Goal: Information Seeking & Learning: Learn about a topic

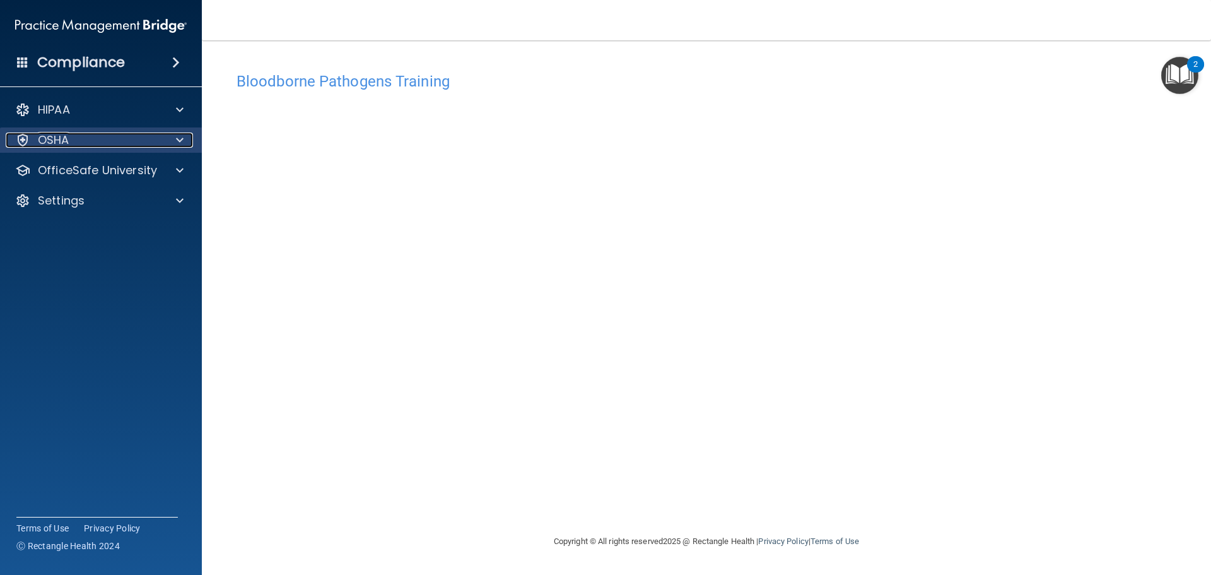
click at [63, 140] on p "OSHA" at bounding box center [54, 140] width 32 height 15
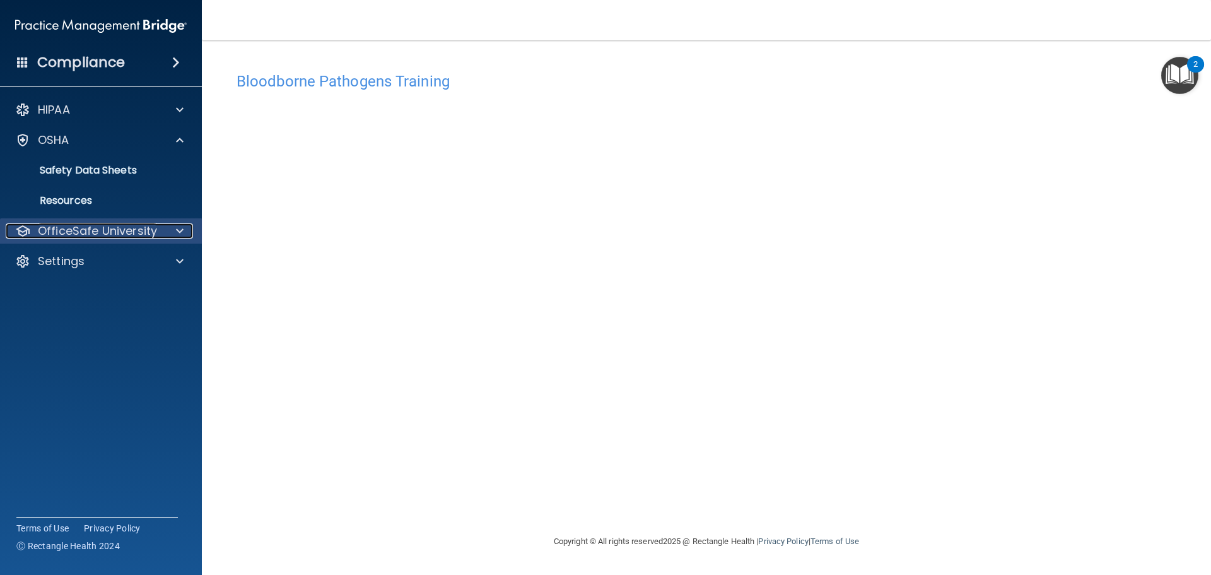
click at [94, 227] on p "OfficeSafe University" at bounding box center [97, 230] width 119 height 15
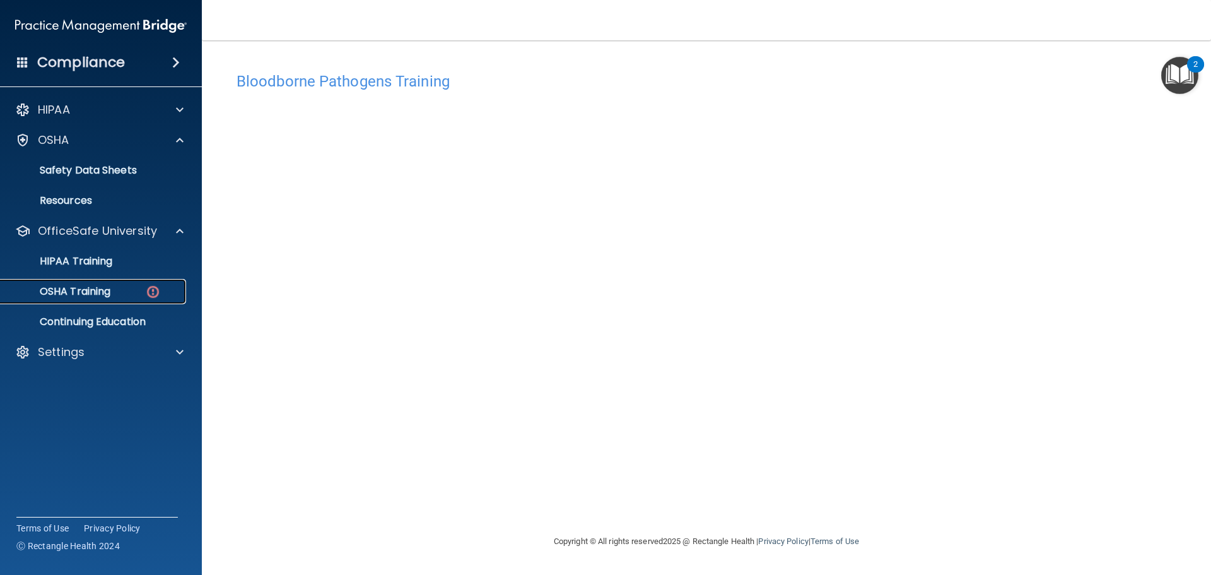
click at [127, 292] on div "OSHA Training" at bounding box center [94, 291] width 172 height 13
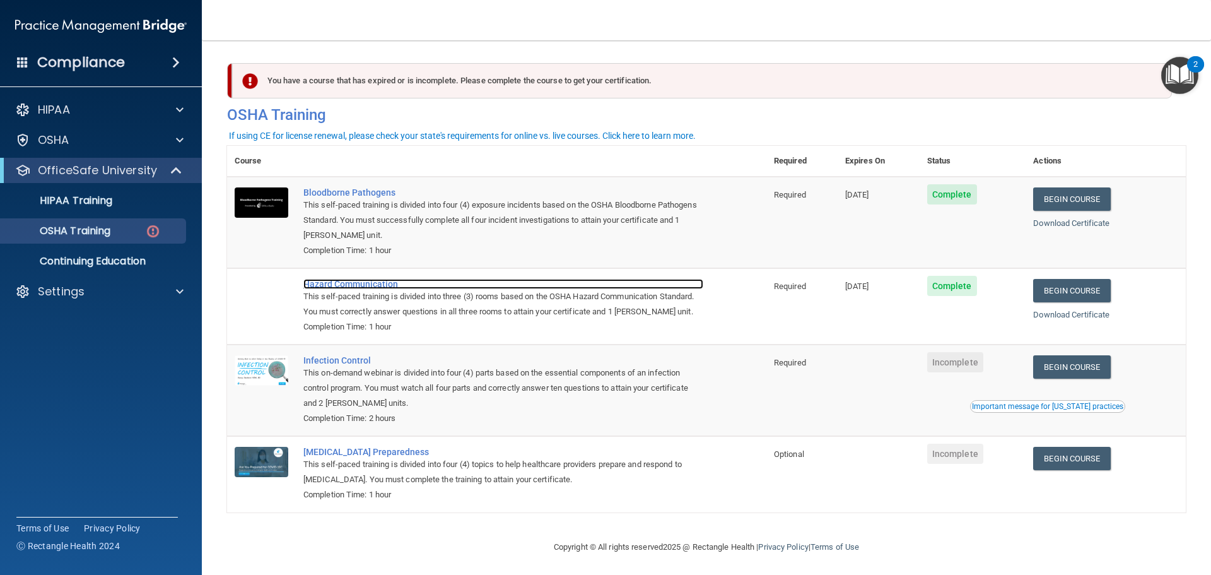
click at [319, 287] on div "Hazard Communication" at bounding box center [503, 284] width 400 height 10
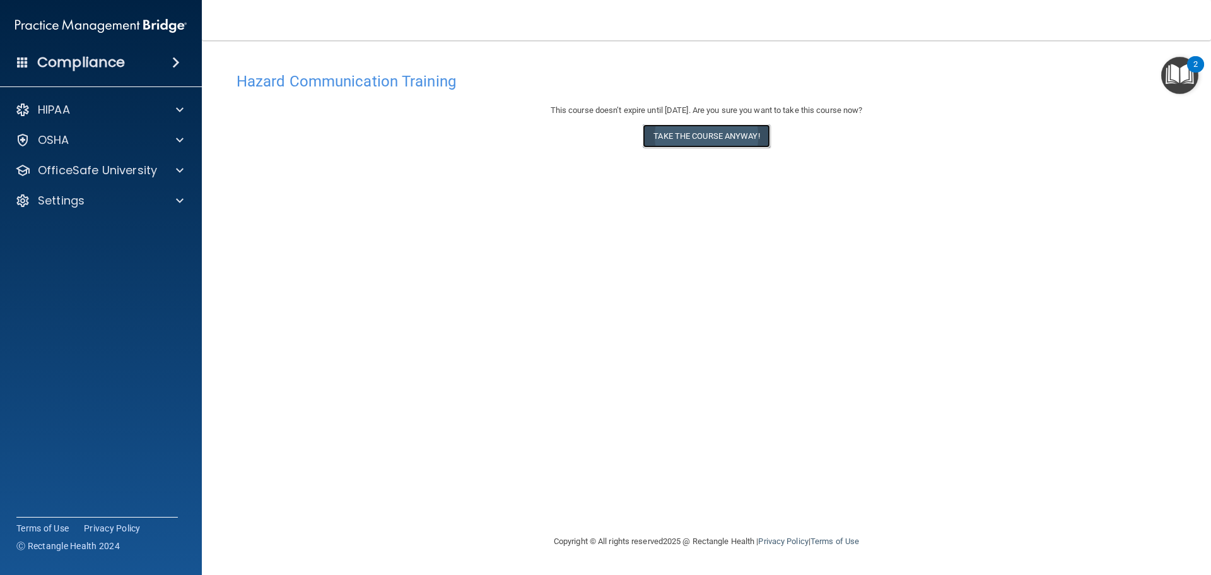
click at [681, 143] on button "Take the course anyway!" at bounding box center [706, 135] width 127 height 23
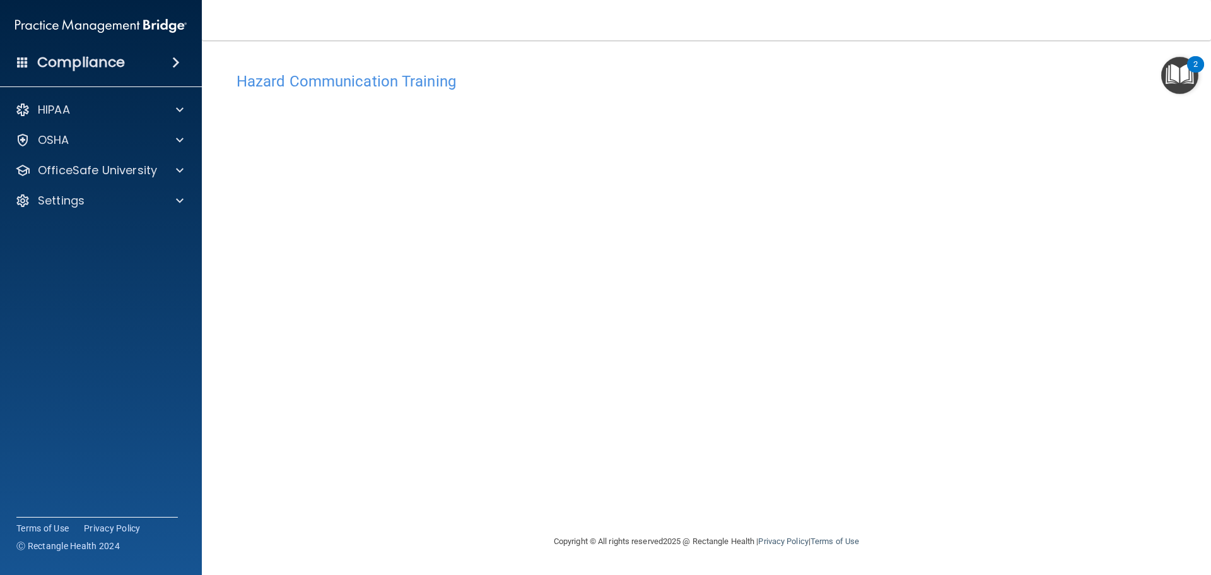
click at [1102, 377] on div "Hazard Communication Training This course doesn’t expire until [DATE]. Are you …" at bounding box center [706, 300] width 959 height 468
click at [165, 180] on div "OfficeSafe University" at bounding box center [101, 170] width 203 height 25
click at [175, 177] on div at bounding box center [178, 170] width 32 height 15
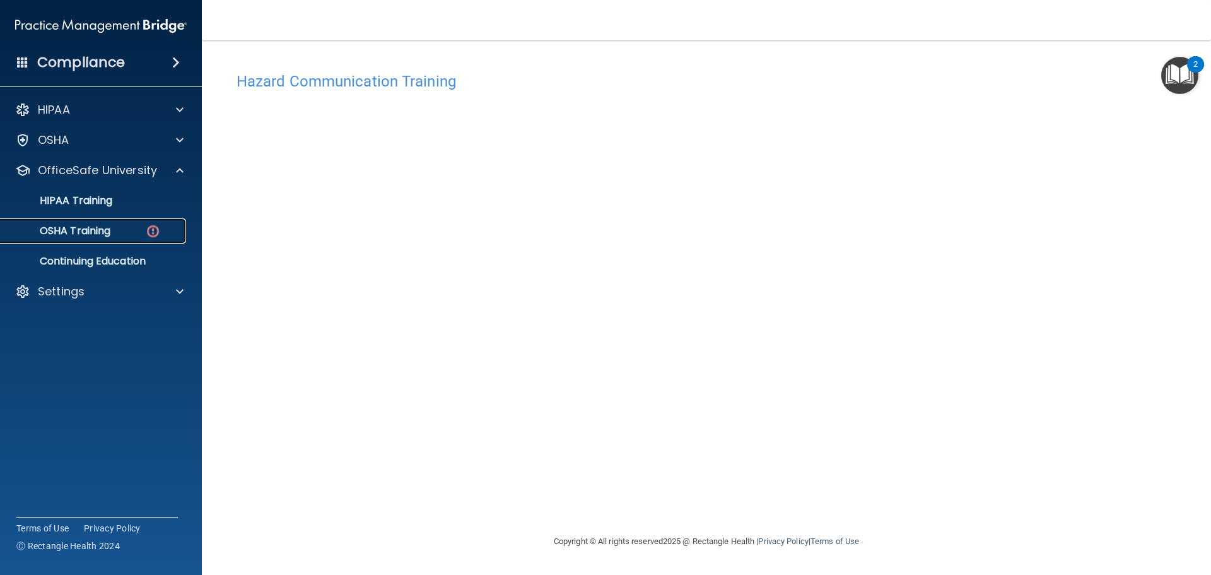
click at [129, 227] on div "OSHA Training" at bounding box center [94, 231] width 172 height 13
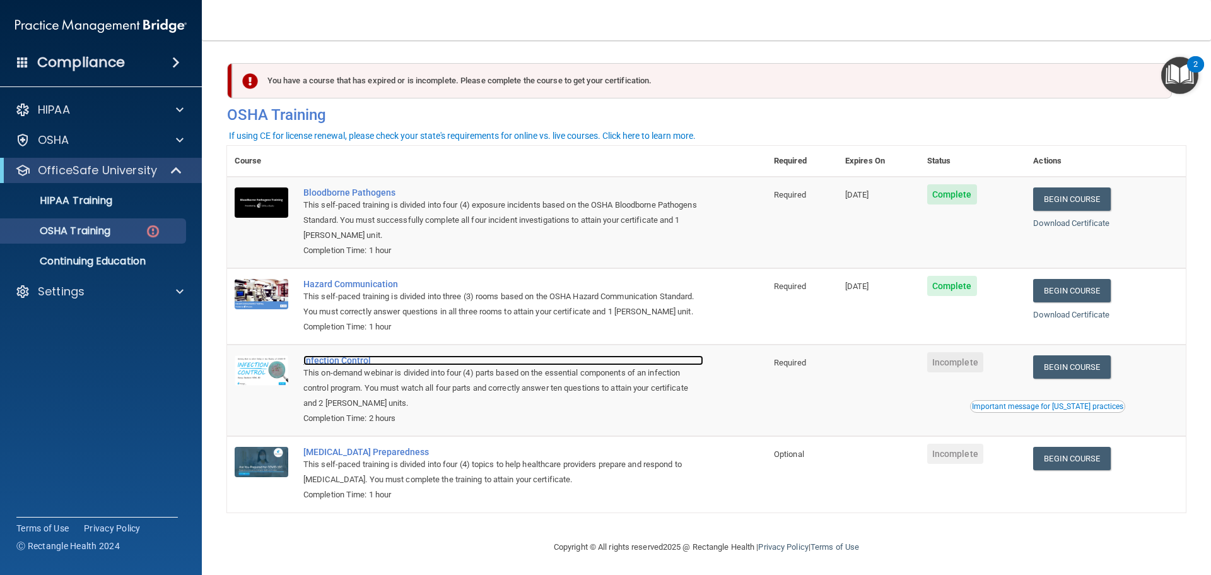
click at [325, 365] on div "Infection Control" at bounding box center [503, 360] width 400 height 10
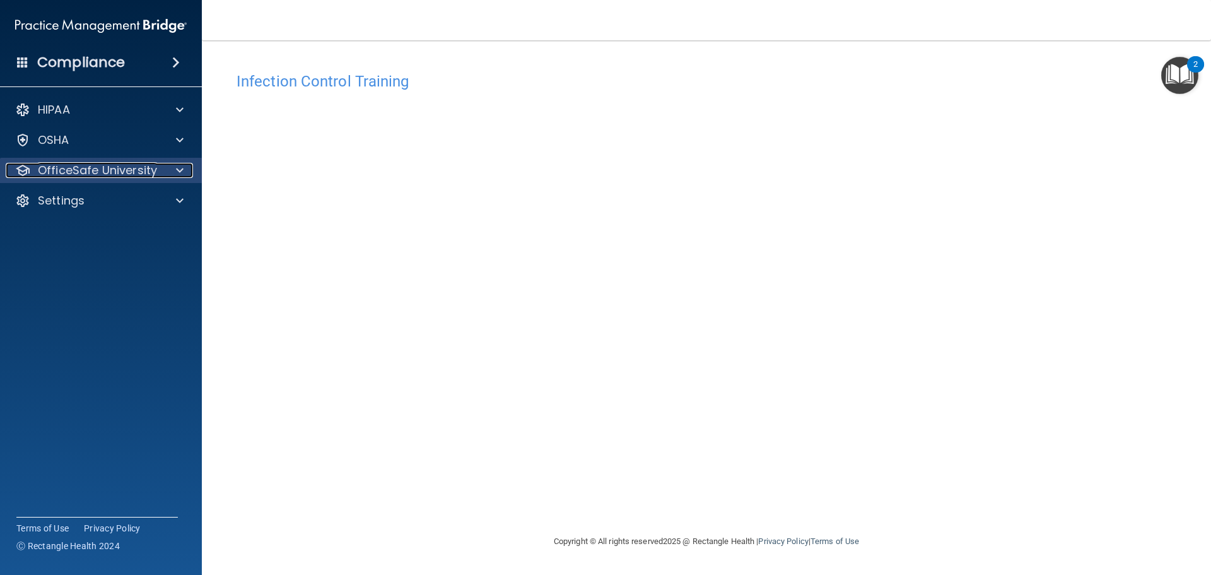
click at [172, 164] on div at bounding box center [178, 170] width 32 height 15
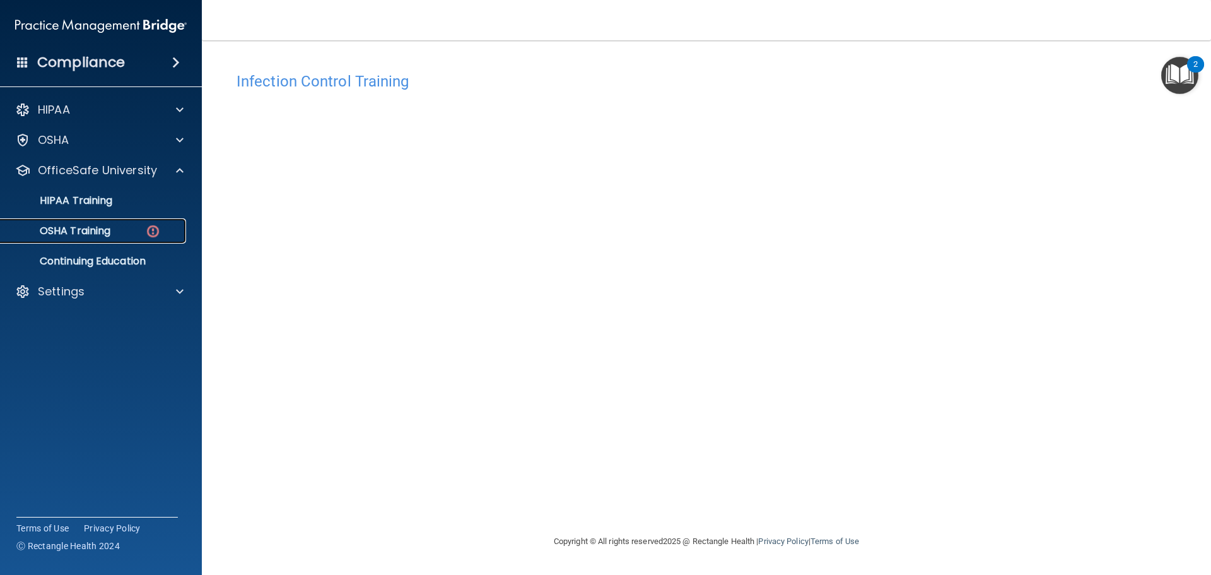
click at [147, 233] on img at bounding box center [153, 231] width 16 height 16
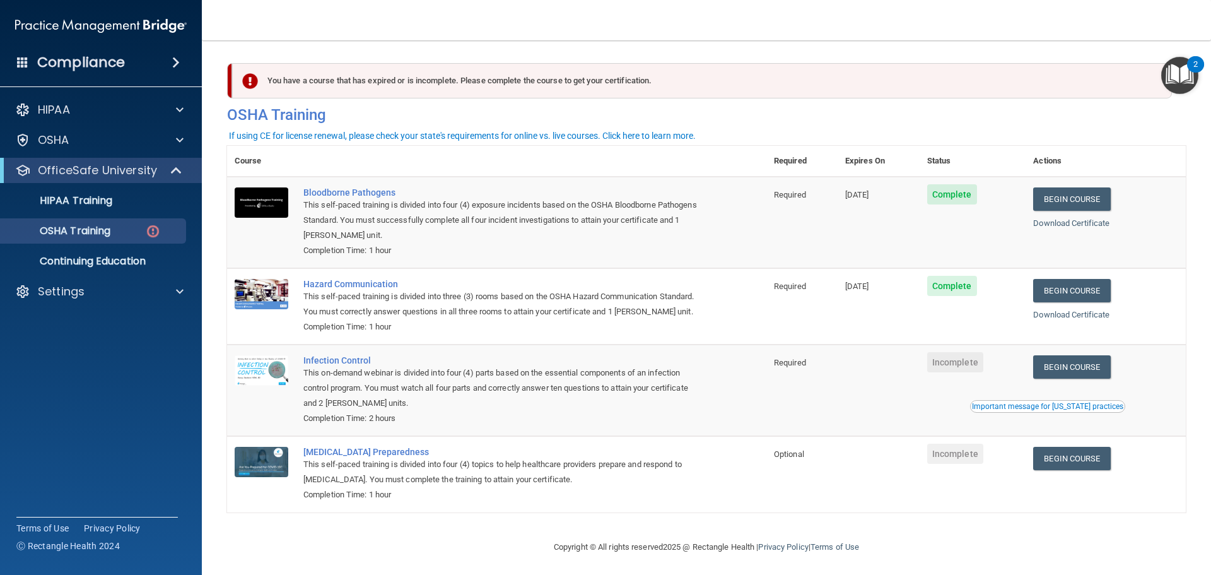
click at [972, 372] on span "Incomplete" at bounding box center [956, 362] width 56 height 20
click at [1058, 379] on link "Begin Course" at bounding box center [1072, 366] width 77 height 23
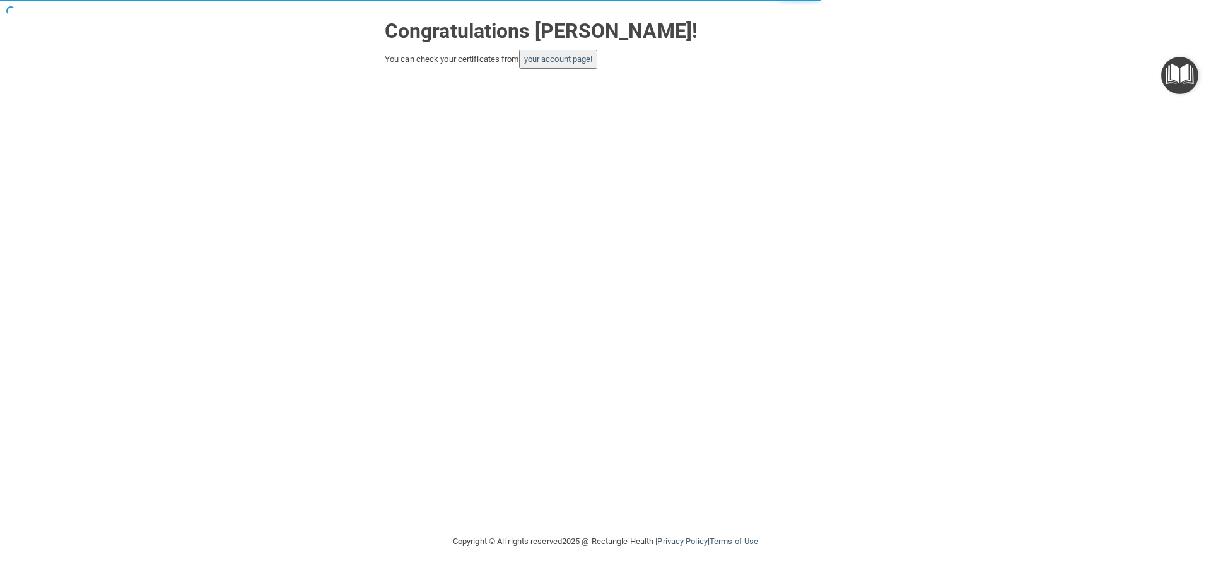
click at [573, 65] on button "your account page!" at bounding box center [558, 59] width 79 height 19
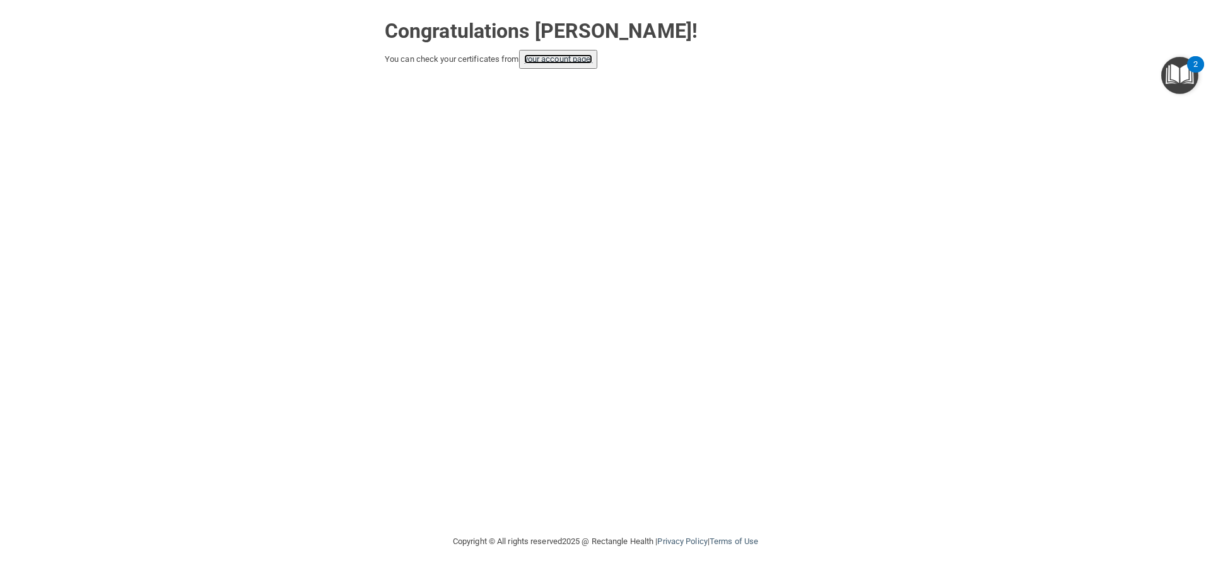
click at [531, 57] on link "your account page!" at bounding box center [558, 58] width 69 height 9
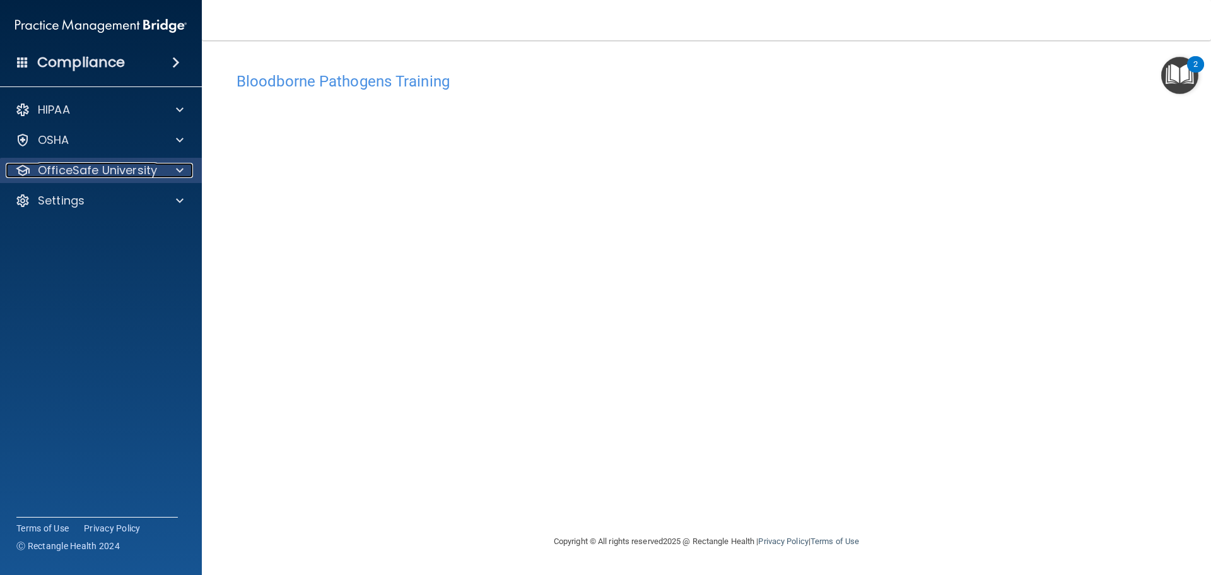
click at [184, 165] on div at bounding box center [178, 170] width 32 height 15
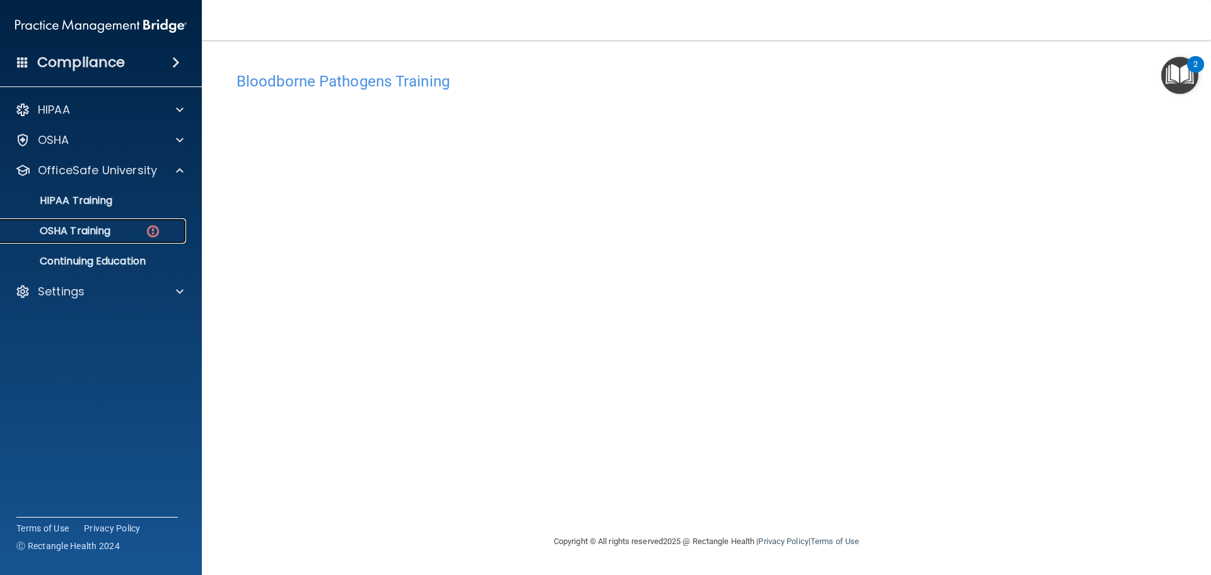
click at [158, 234] on img at bounding box center [153, 231] width 16 height 16
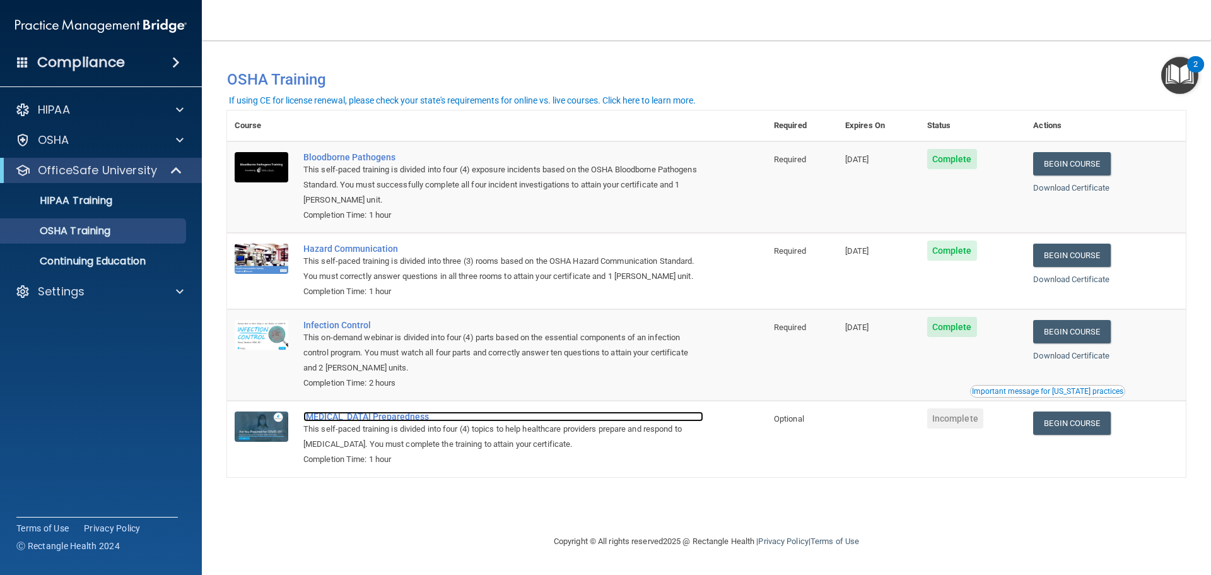
click at [333, 417] on div "[MEDICAL_DATA] Preparedness" at bounding box center [503, 416] width 400 height 10
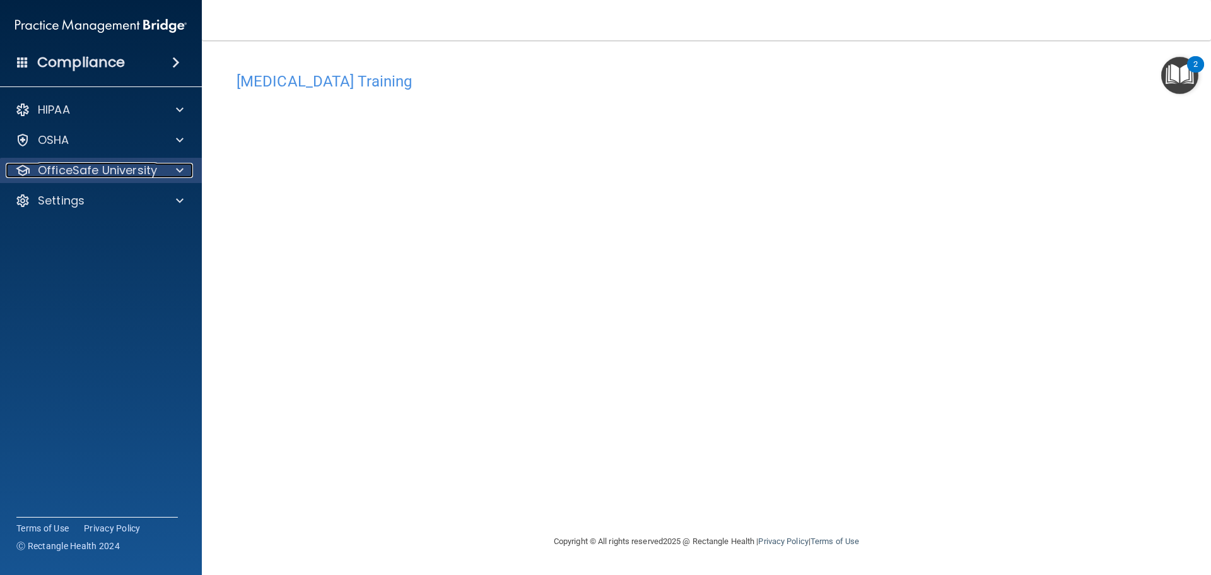
click at [146, 177] on p "OfficeSafe University" at bounding box center [97, 170] width 119 height 15
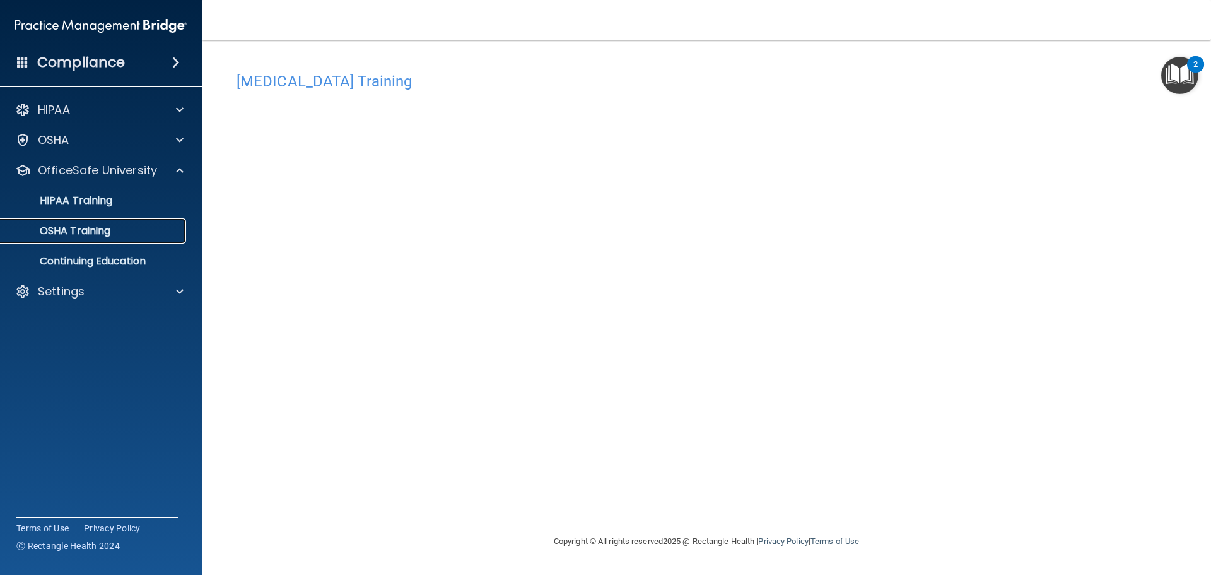
click at [140, 238] on link "OSHA Training" at bounding box center [86, 230] width 199 height 25
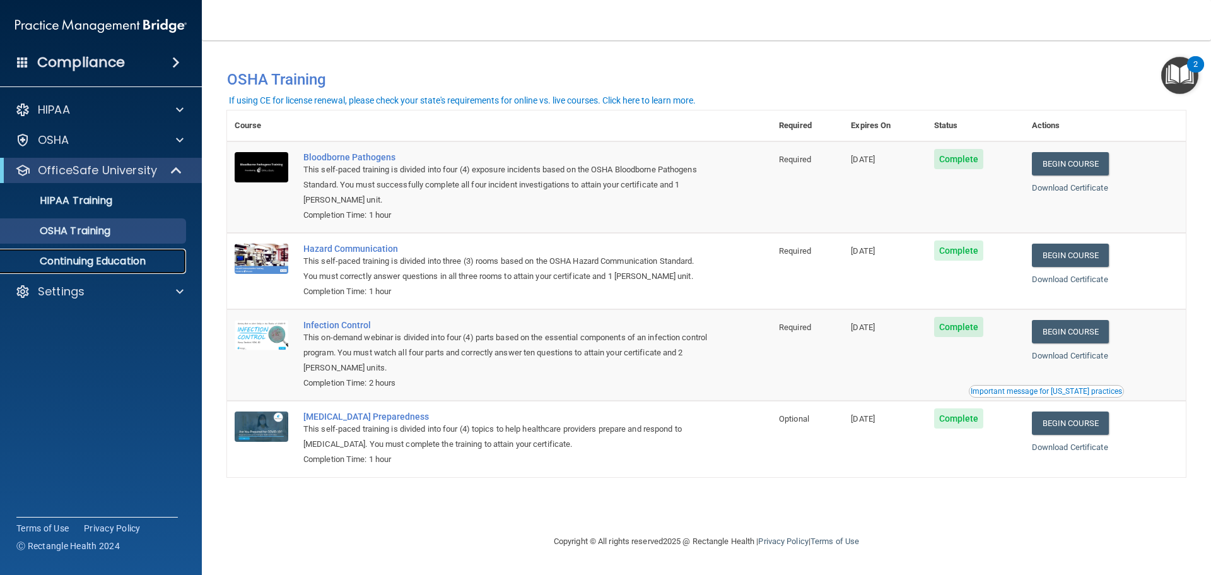
click at [45, 266] on p "Continuing Education" at bounding box center [94, 261] width 172 height 13
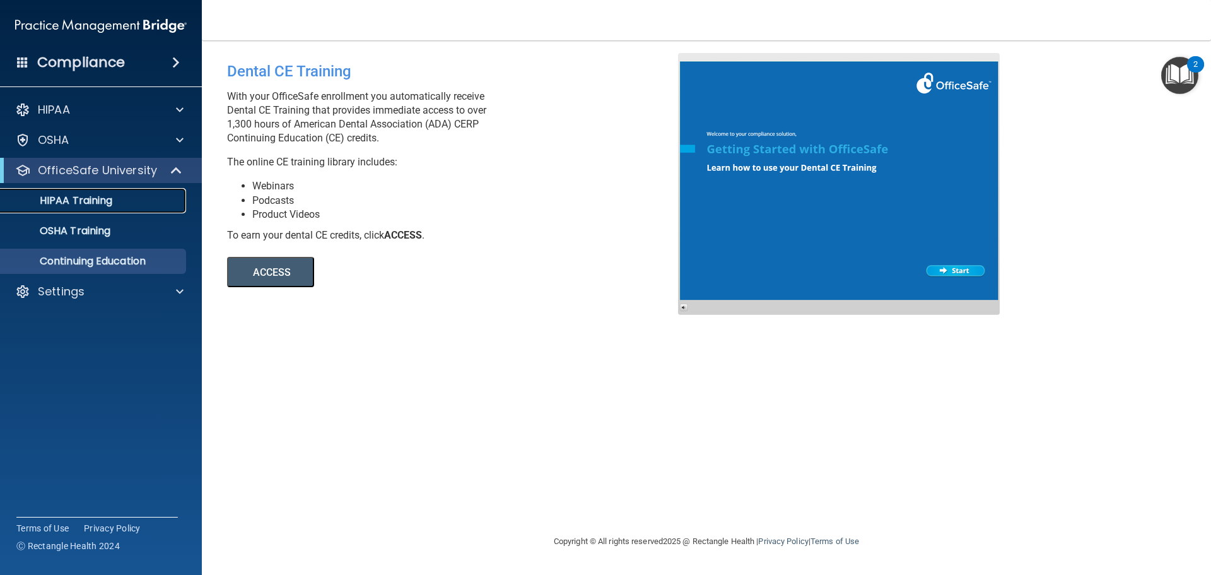
click at [71, 208] on link "HIPAA Training" at bounding box center [86, 200] width 199 height 25
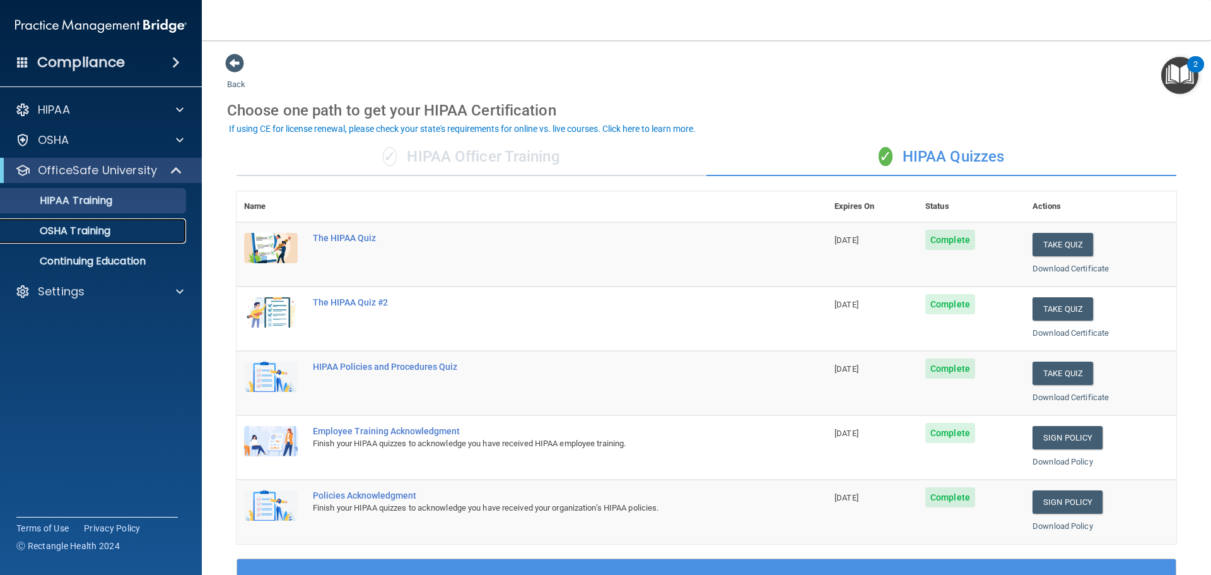
click at [75, 238] on link "OSHA Training" at bounding box center [86, 230] width 199 height 25
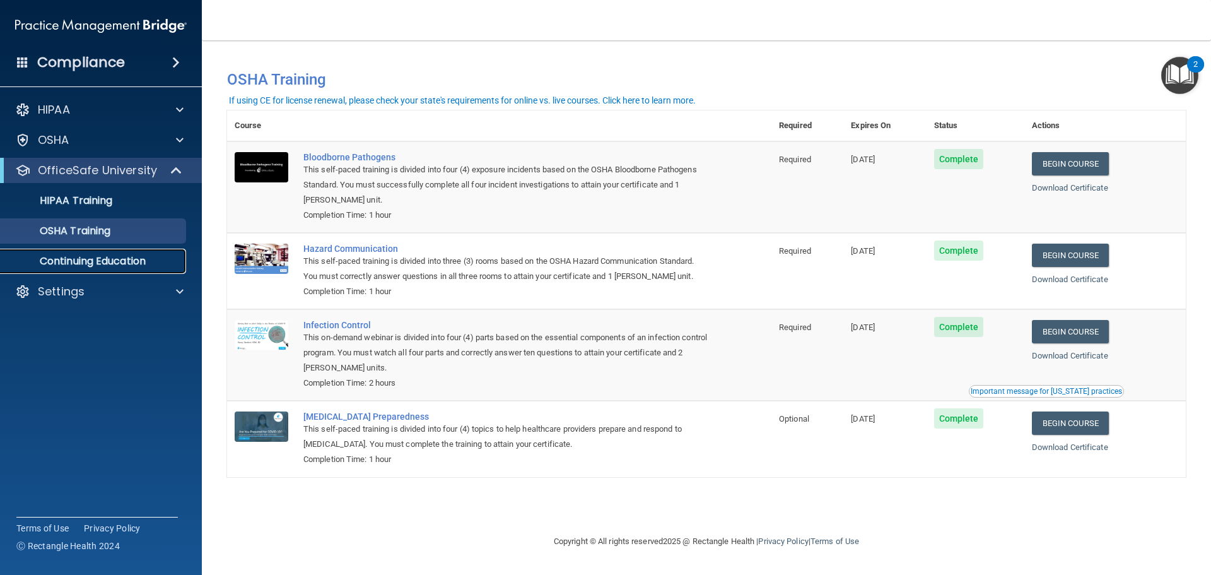
click at [102, 261] on p "Continuing Education" at bounding box center [94, 261] width 172 height 13
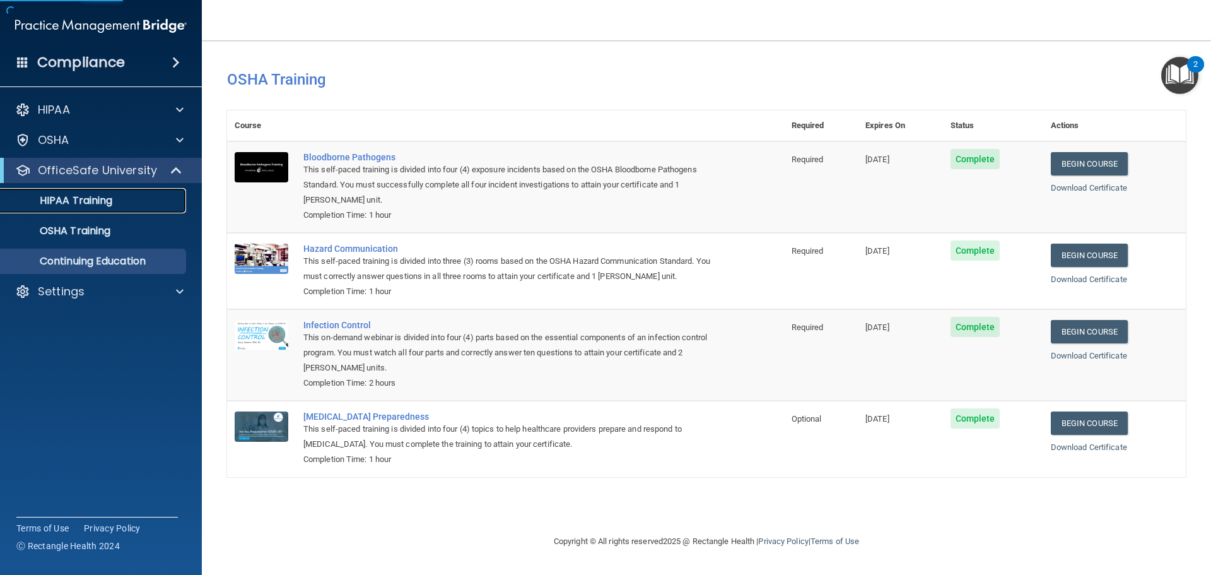
click at [101, 201] on p "HIPAA Training" at bounding box center [60, 200] width 104 height 13
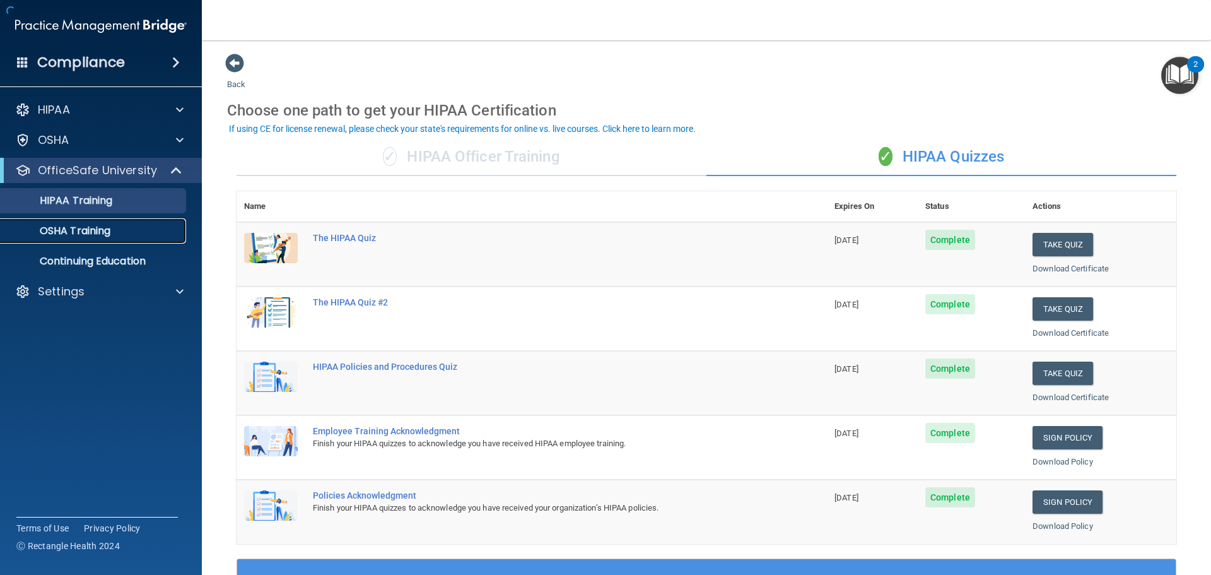
click at [100, 223] on link "OSHA Training" at bounding box center [86, 230] width 199 height 25
